Goal: Obtain resource: Download file/media

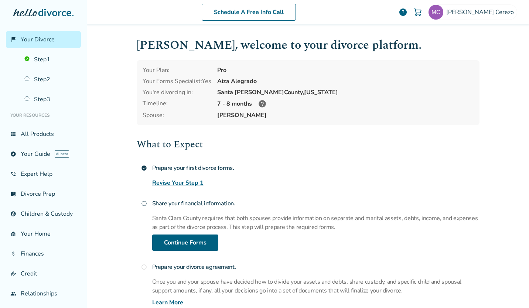
click at [44, 62] on link "Step 1" at bounding box center [50, 59] width 61 height 17
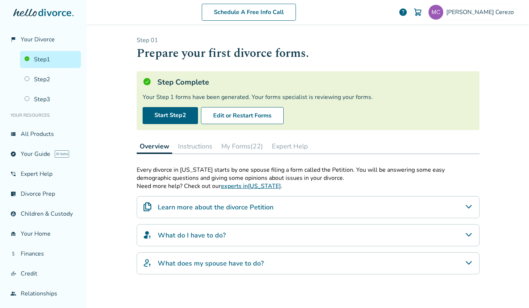
click at [246, 147] on button "My Forms (22)" at bounding box center [242, 146] width 48 height 15
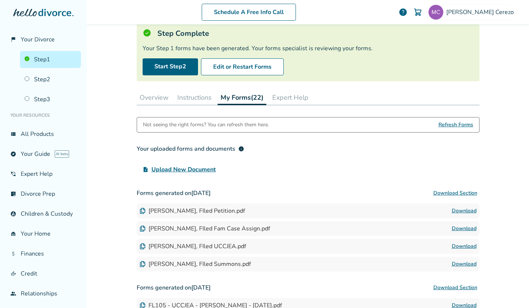
scroll to position [56, 0]
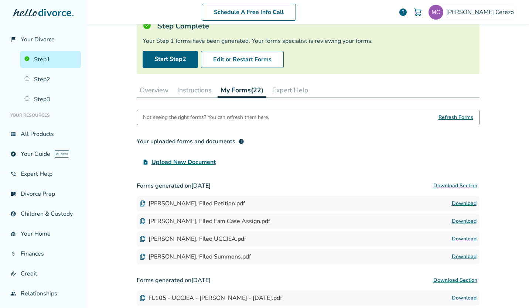
click at [455, 203] on link "Download" at bounding box center [464, 203] width 25 height 9
